Goal: Navigation & Orientation: Find specific page/section

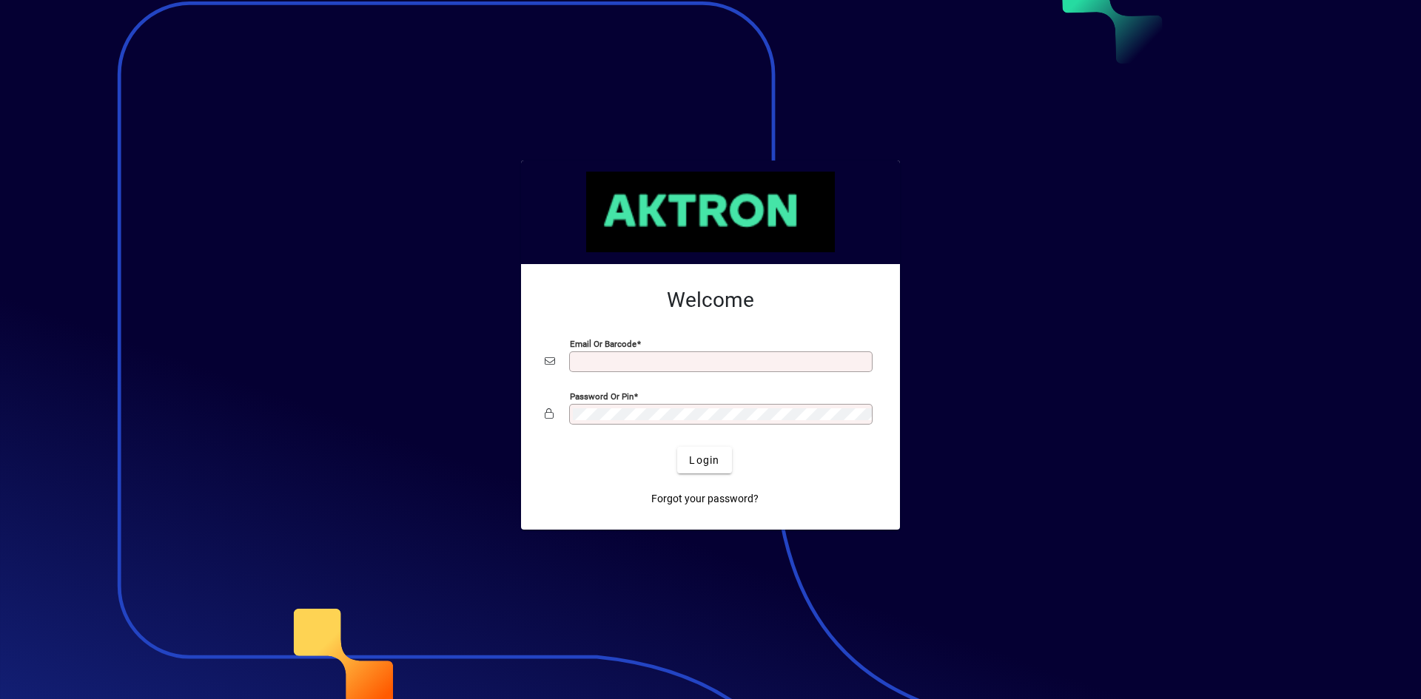
type input "**********"
click at [689, 458] on span "Login" at bounding box center [704, 461] width 30 height 16
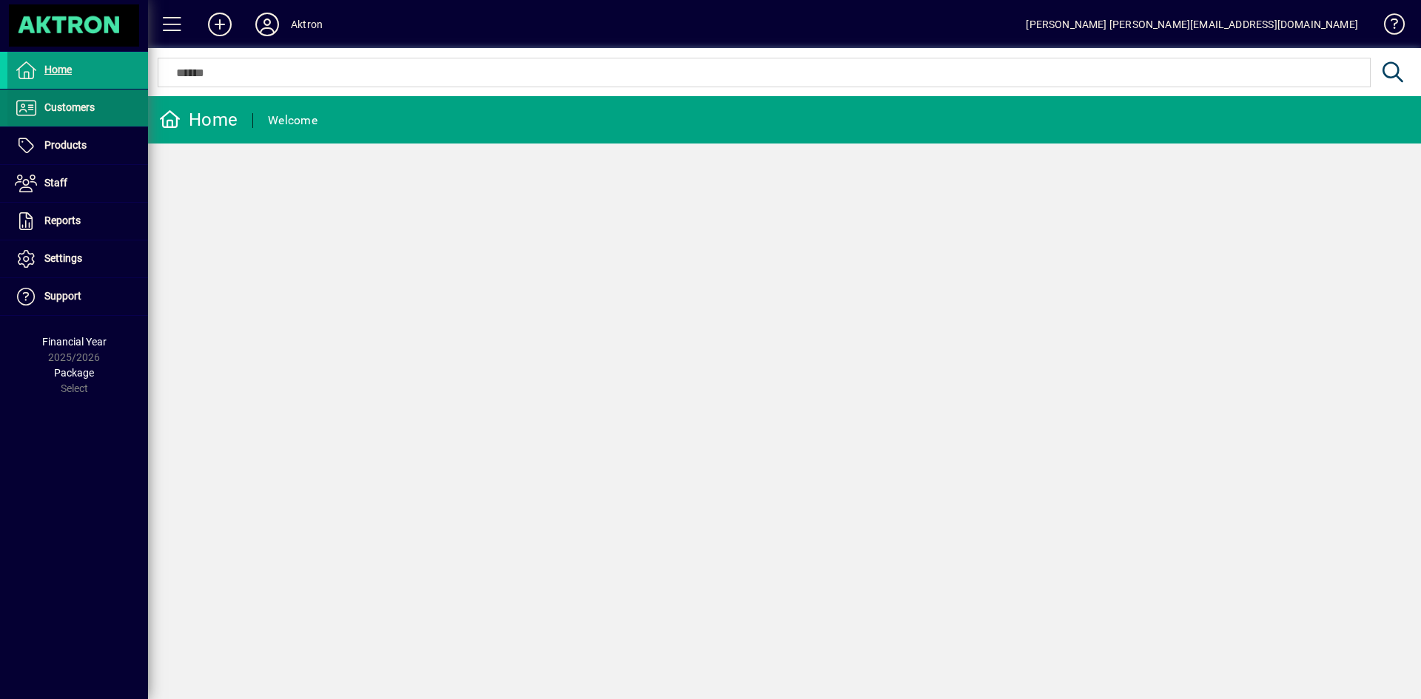
click at [95, 105] on span "Customers" at bounding box center [50, 108] width 87 height 18
